Goal: Information Seeking & Learning: Learn about a topic

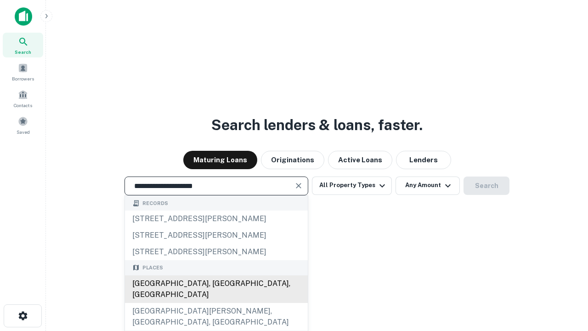
click at [216, 303] on div "[GEOGRAPHIC_DATA], [GEOGRAPHIC_DATA], [GEOGRAPHIC_DATA]" at bounding box center [216, 289] width 183 height 28
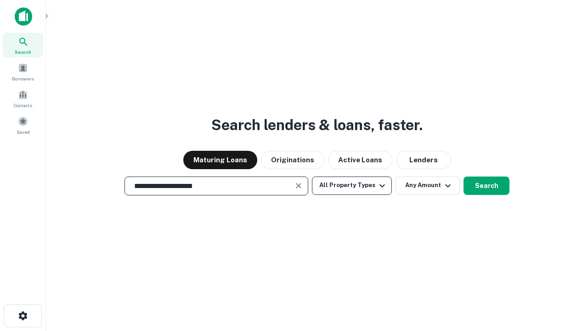
type input "**********"
click at [352, 185] on button "All Property Types" at bounding box center [352, 185] width 80 height 18
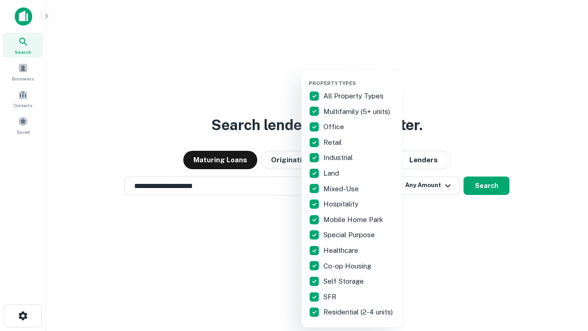
click at [359, 77] on button "button" at bounding box center [358, 77] width 101 height 0
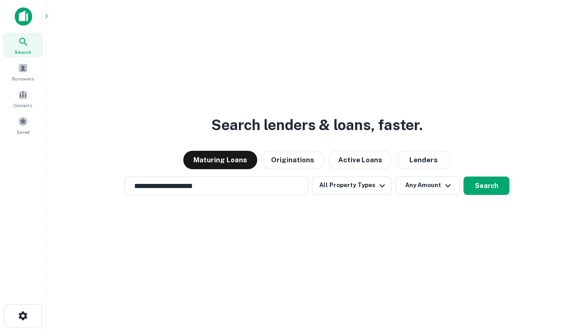
scroll to position [6, 111]
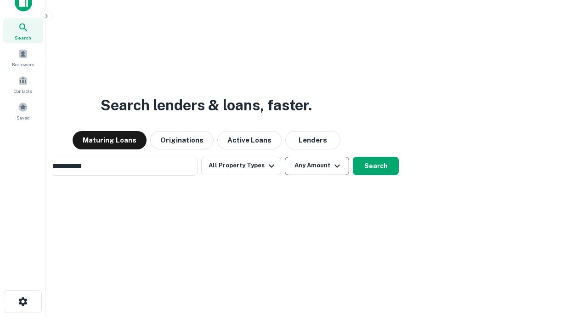
click at [285, 157] on button "Any Amount" at bounding box center [317, 166] width 64 height 18
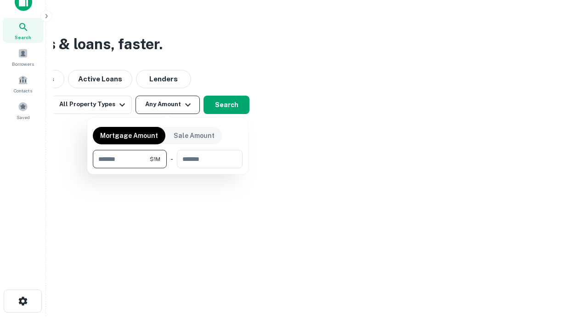
type input "*******"
click at [168, 168] on button "button" at bounding box center [168, 168] width 150 height 0
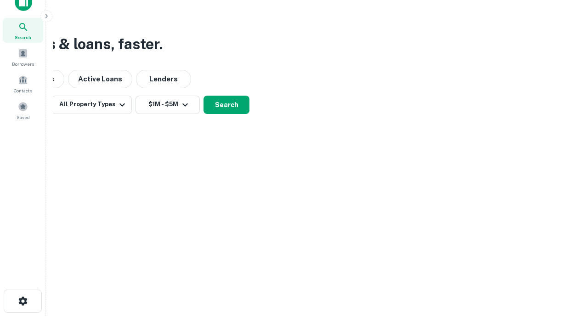
scroll to position [14, 0]
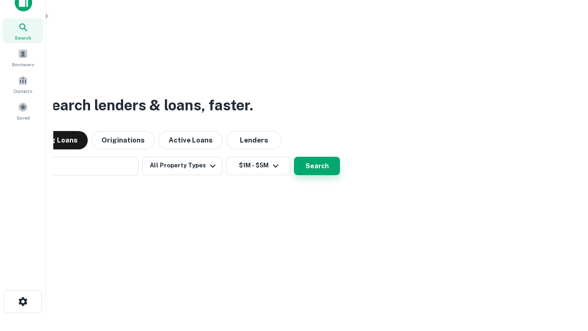
click at [294, 157] on button "Search" at bounding box center [317, 166] width 46 height 18
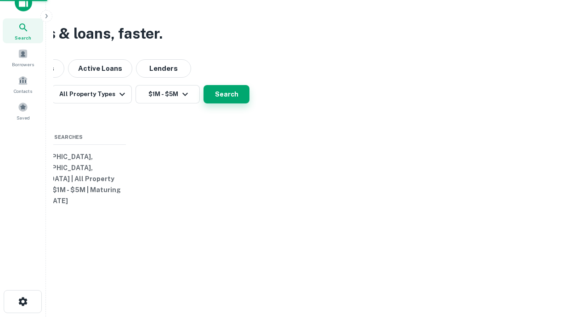
scroll to position [15, 0]
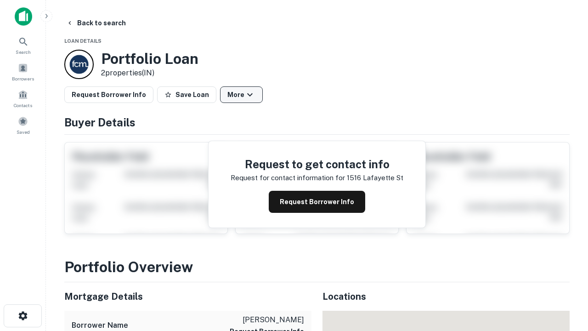
click at [241, 95] on button "More" at bounding box center [241, 94] width 43 height 17
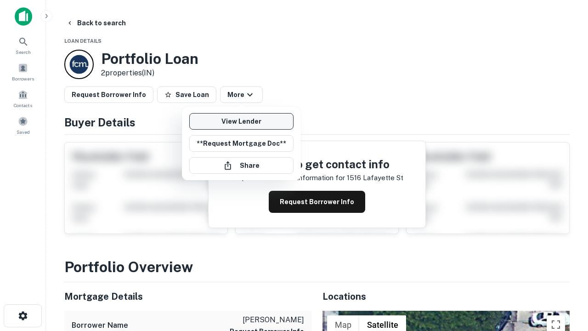
click at [241, 121] on link "View Lender" at bounding box center [241, 121] width 104 height 17
